Goal: Task Accomplishment & Management: Manage account settings

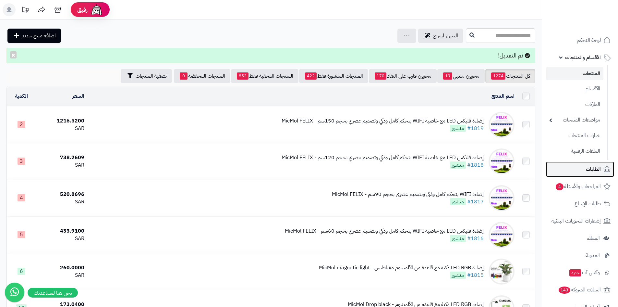
click at [570, 169] on link "الطلبات" at bounding box center [580, 169] width 68 height 16
